Goal: Task Accomplishment & Management: Use online tool/utility

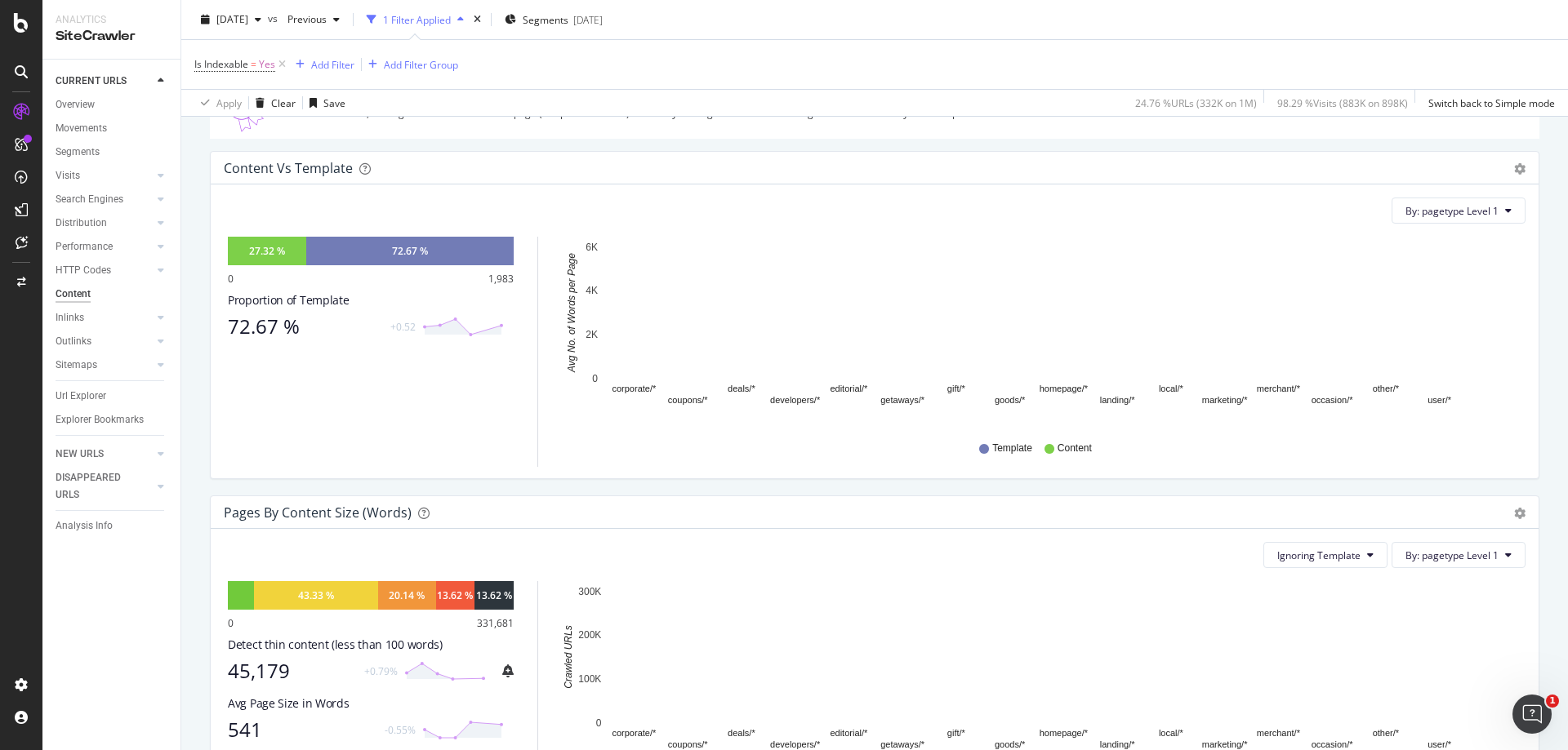
scroll to position [163, 0]
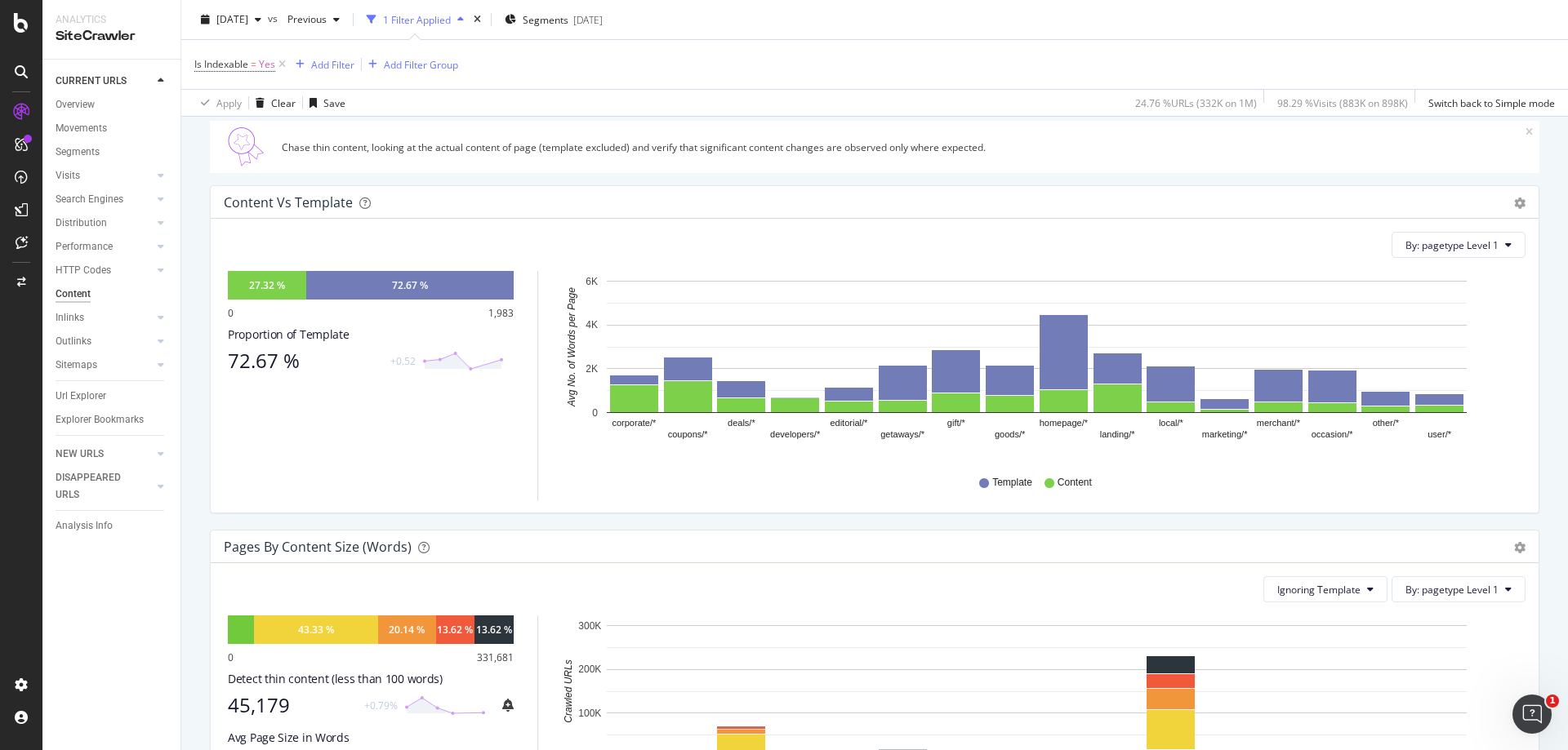
drag, startPoint x: 279, startPoint y: 62, endPoint x: 469, endPoint y: 211, distance: 241.5
click at [279, 62] on icon at bounding box center [282, 65] width 14 height 17
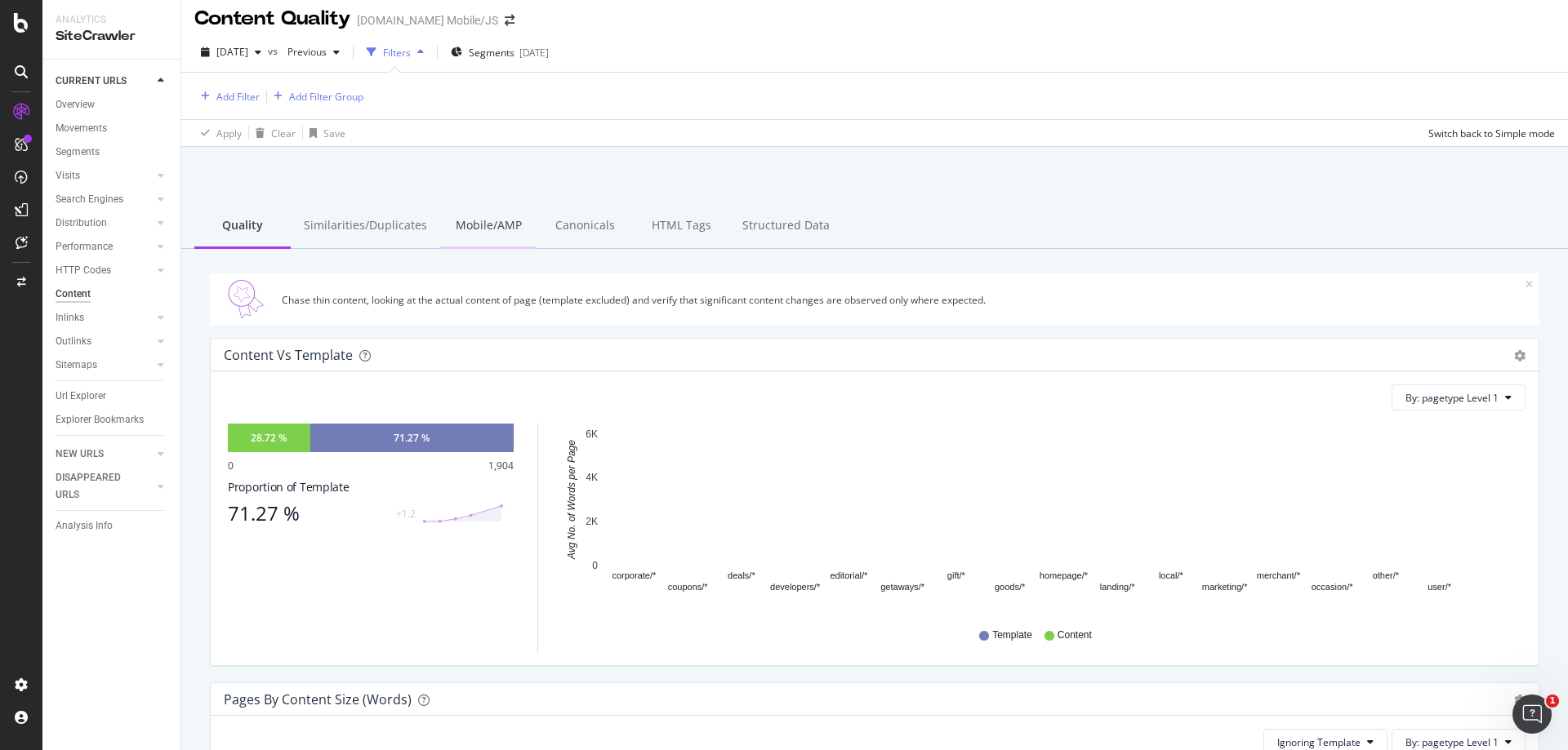
scroll to position [2, 0]
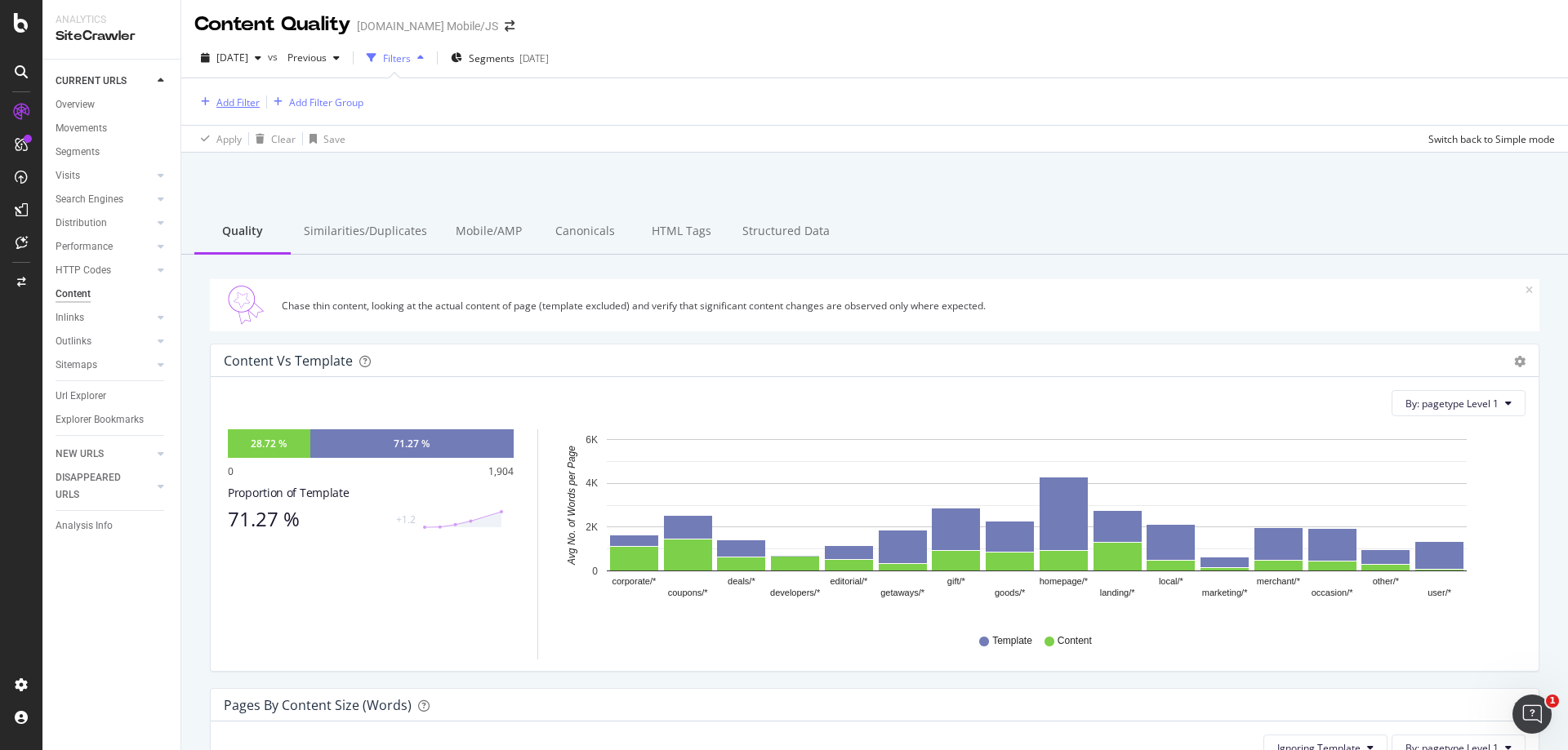
click at [246, 102] on div "Add Filter" at bounding box center [238, 102] width 43 height 14
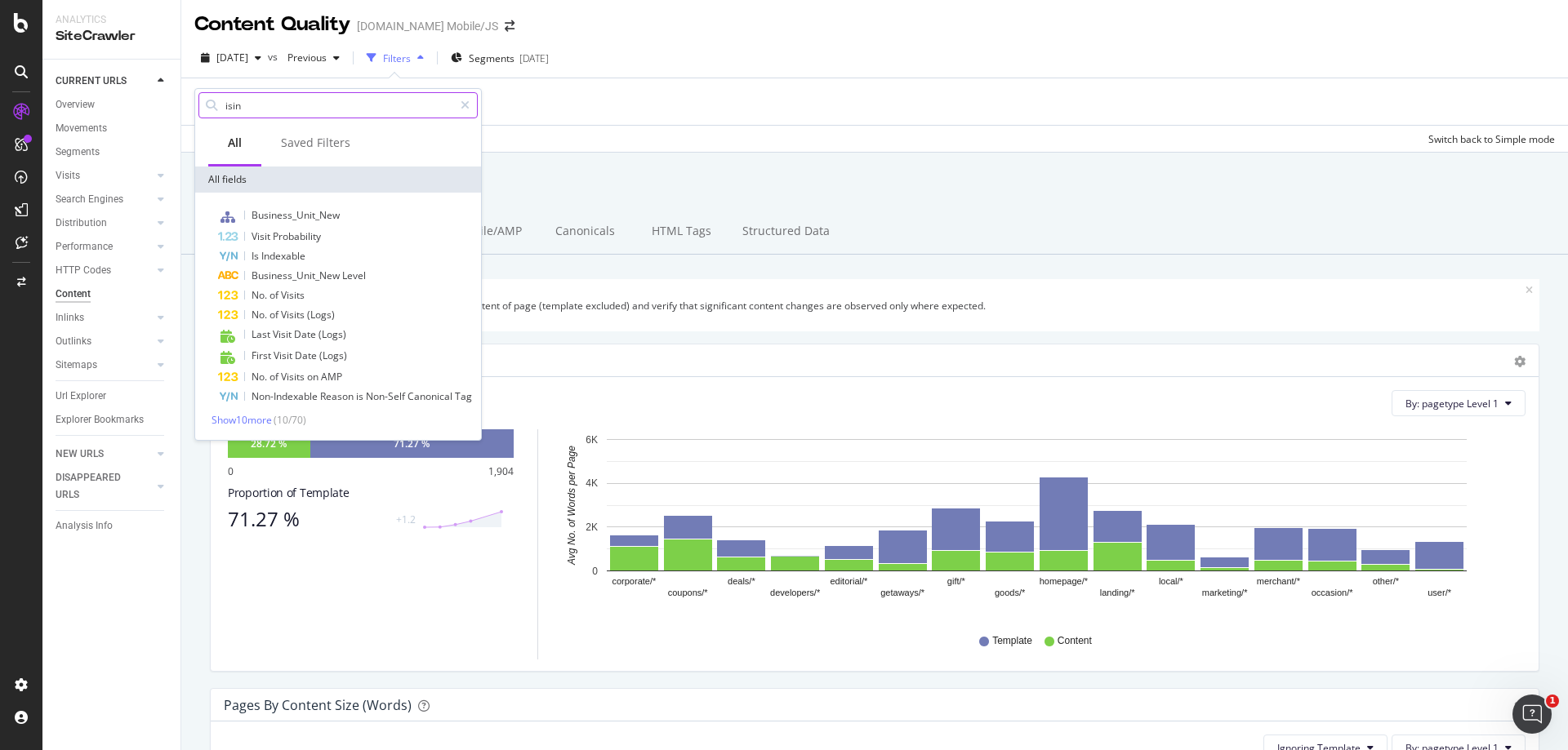
click at [244, 104] on input "isin" at bounding box center [339, 105] width 230 height 24
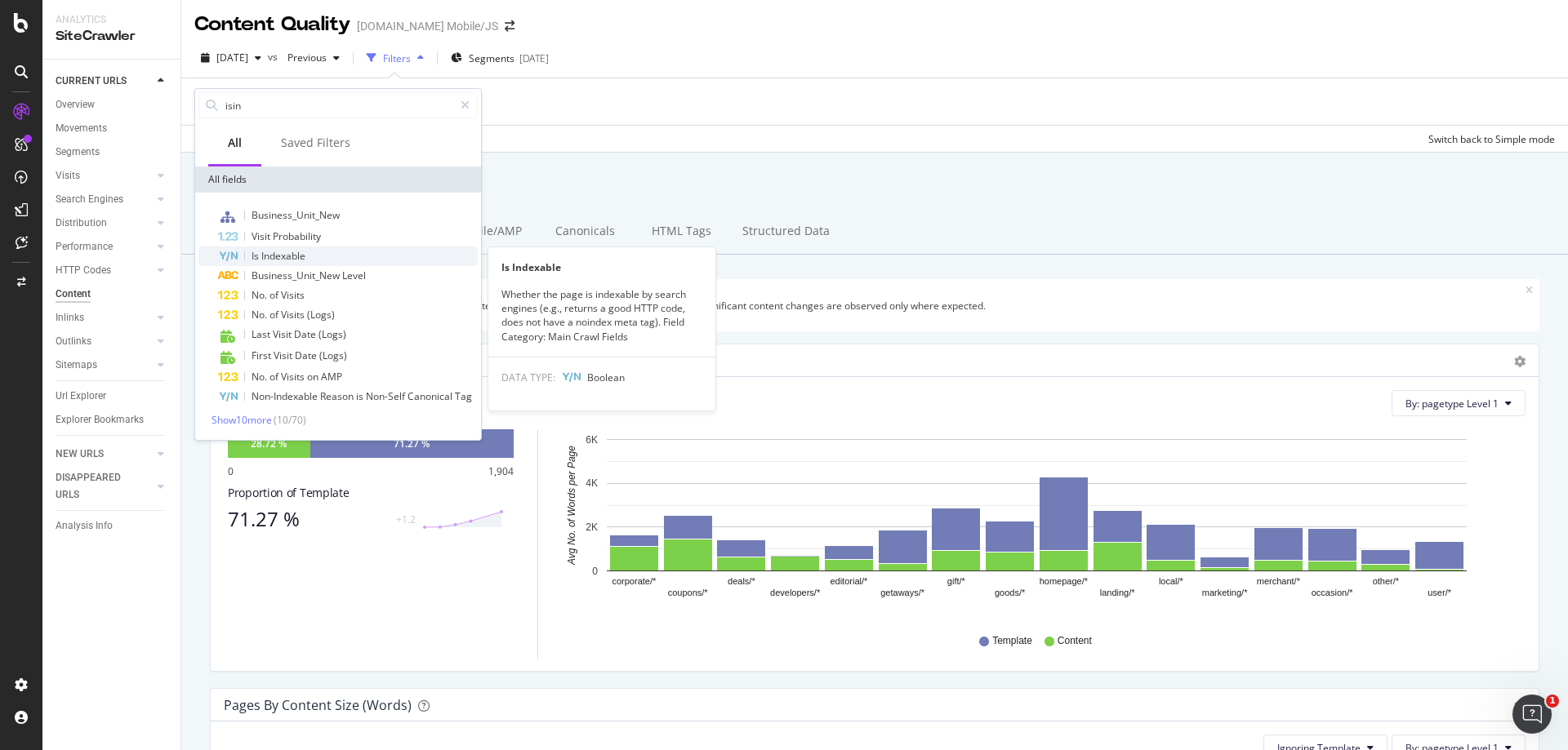
click at [278, 247] on div "Is Indexable" at bounding box center [348, 256] width 260 height 20
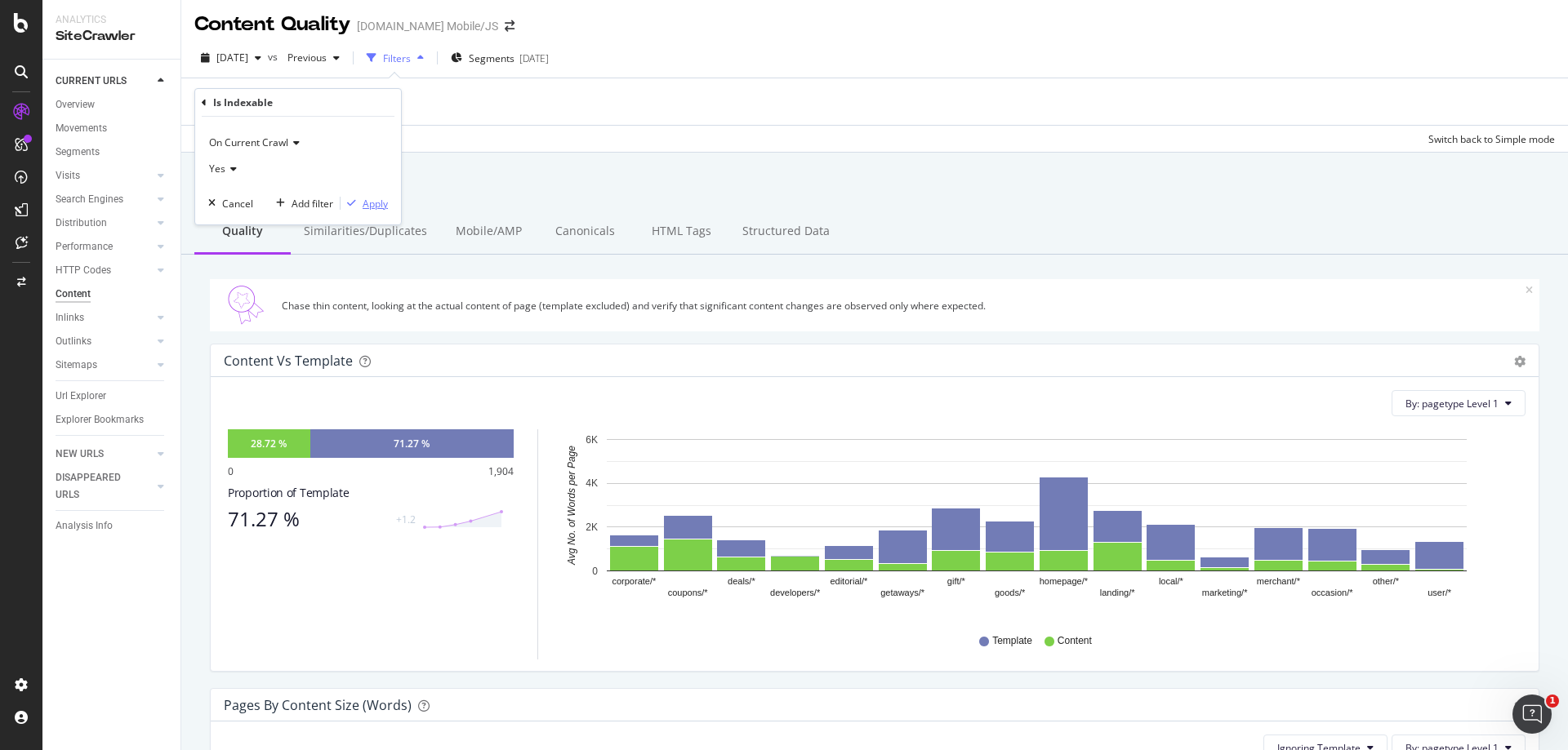
click at [368, 207] on div "Apply" at bounding box center [376, 203] width 25 height 14
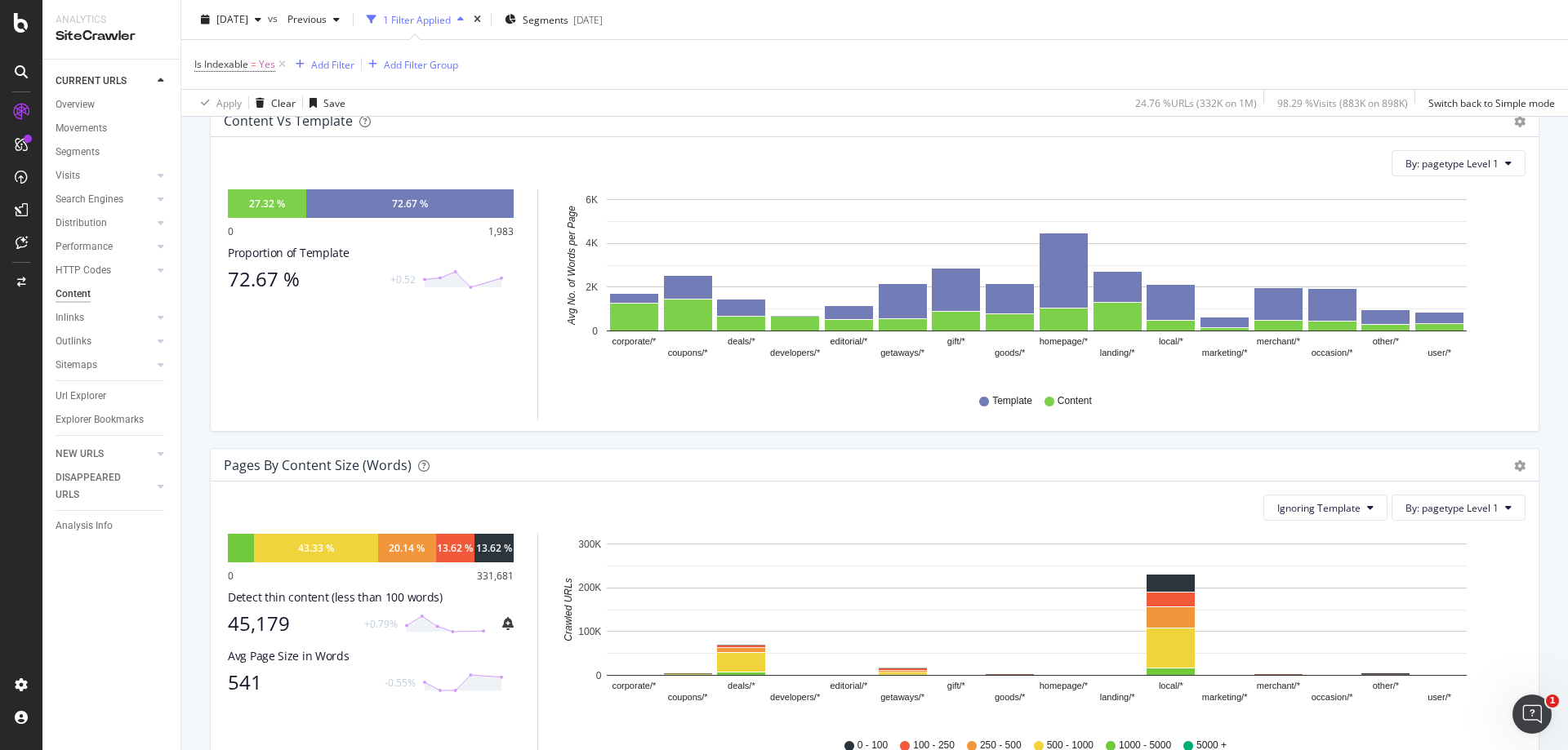
scroll to position [490, 0]
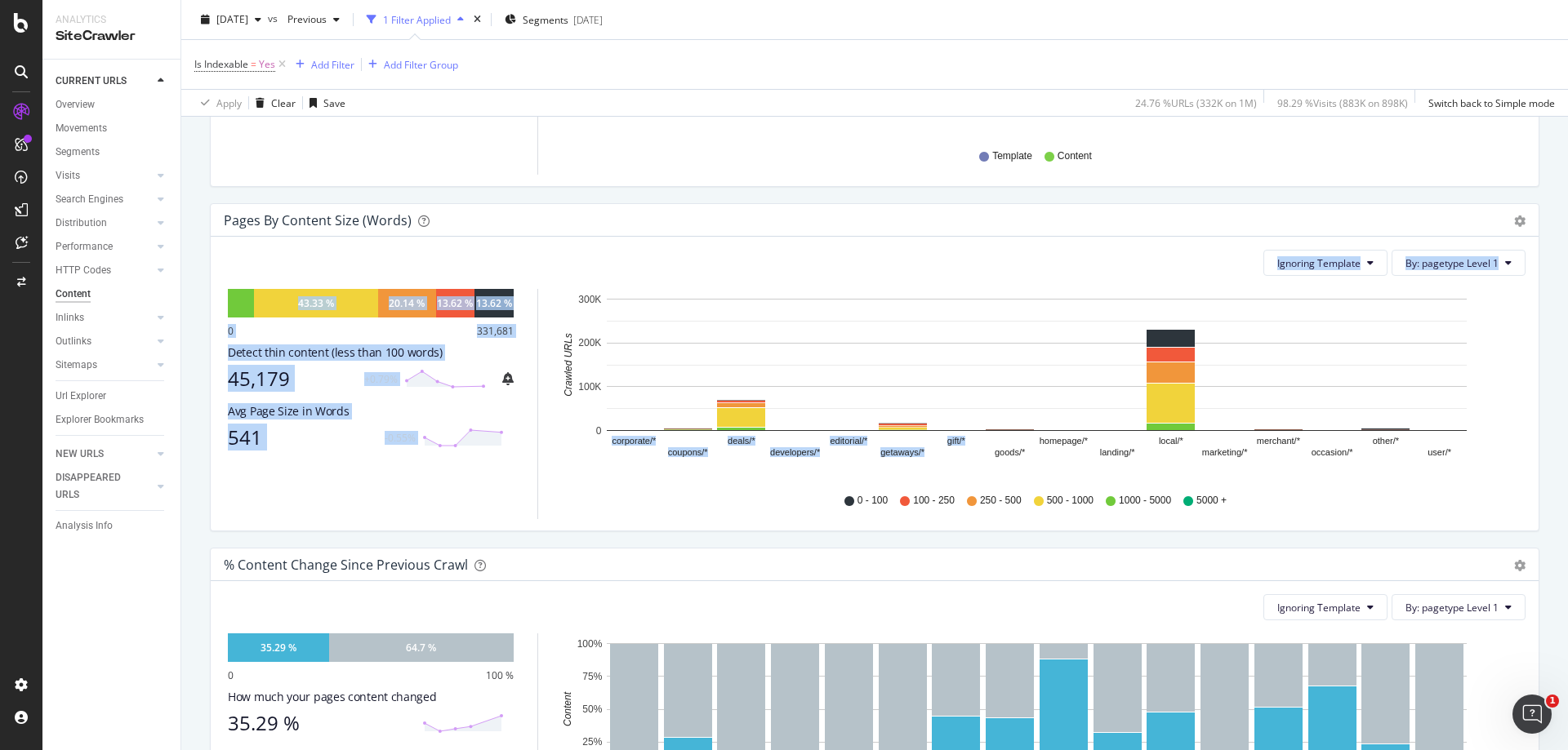
drag, startPoint x: 535, startPoint y: 285, endPoint x: 980, endPoint y: 448, distance: 473.9
click at [980, 448] on div "Ignoring Template By: pagetype Level 1 Hold CTRL while clicking to filter the r…" at bounding box center [874, 383] width 1328 height 294
